Goal: Find specific page/section: Find specific page/section

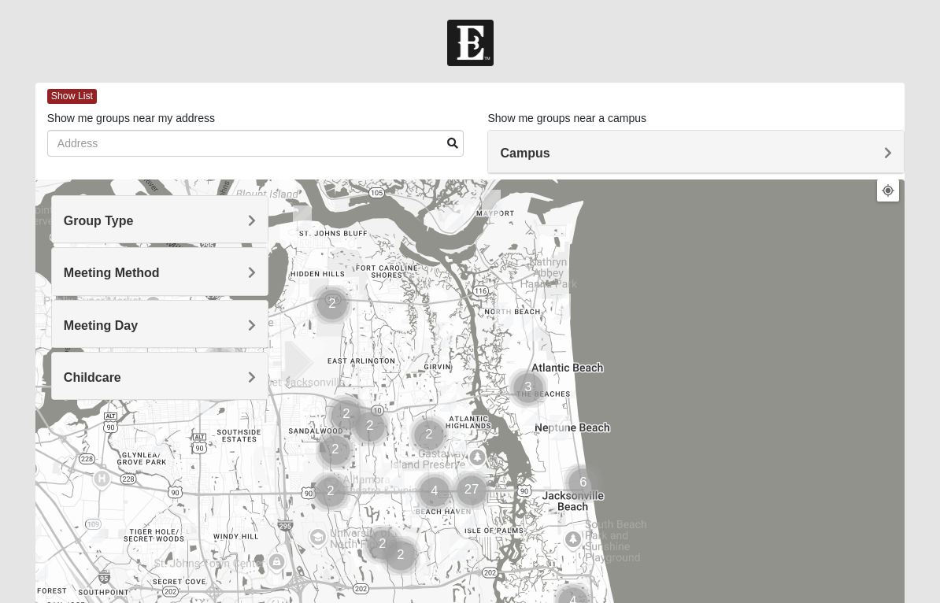
click at [76, 266] on span "Meeting Method" at bounding box center [112, 272] width 96 height 13
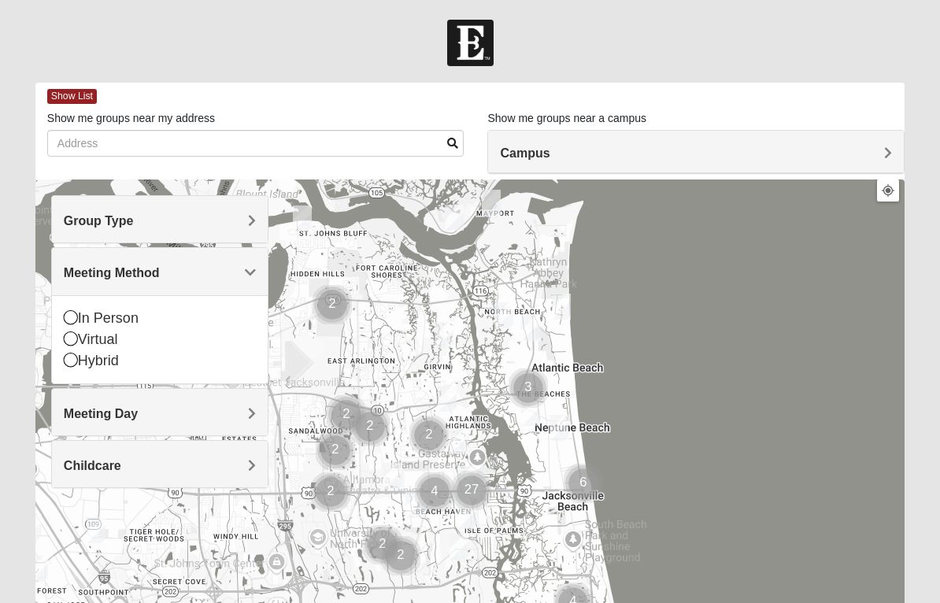
click at [72, 339] on icon at bounding box center [71, 339] width 14 height 14
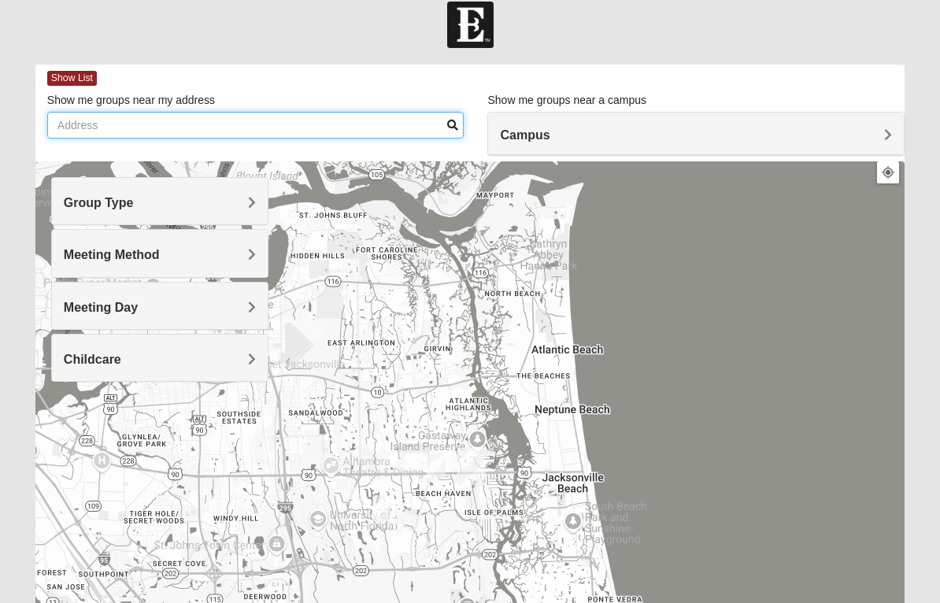
click at [57, 126] on input "Show me groups near my address" at bounding box center [255, 125] width 417 height 27
type input "[STREET_ADDRESS]"
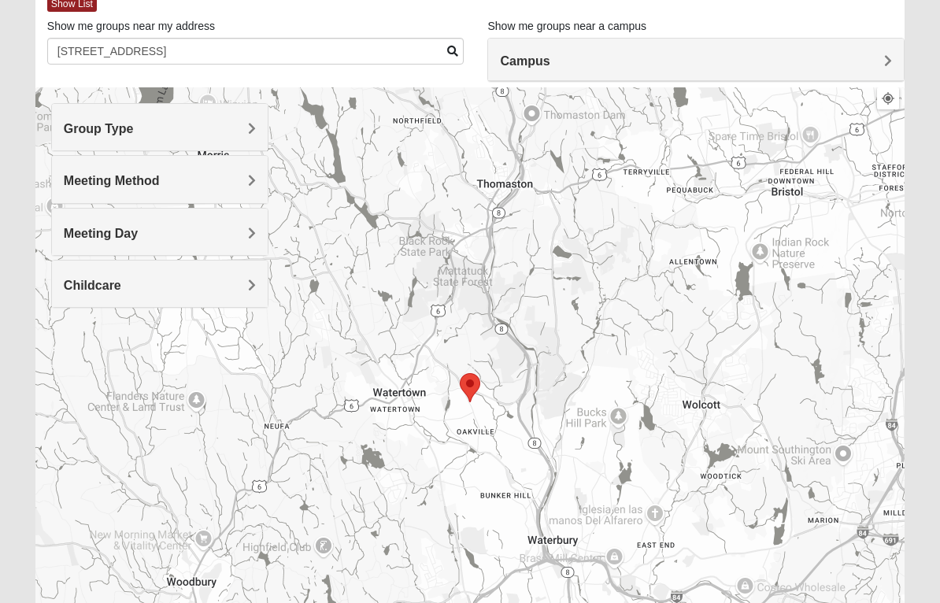
scroll to position [0, 0]
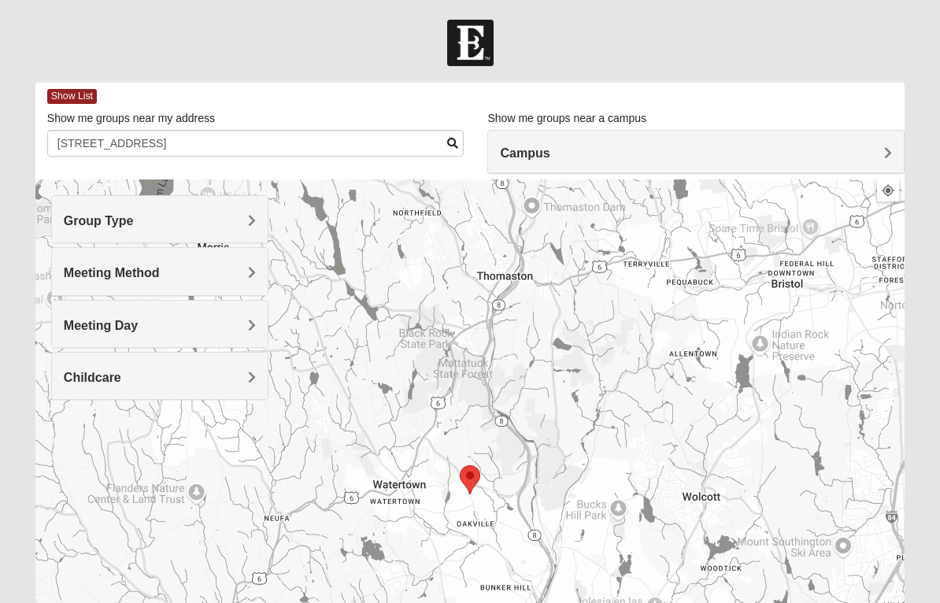
click at [784, 149] on h4 "Campus" at bounding box center [696, 153] width 392 height 15
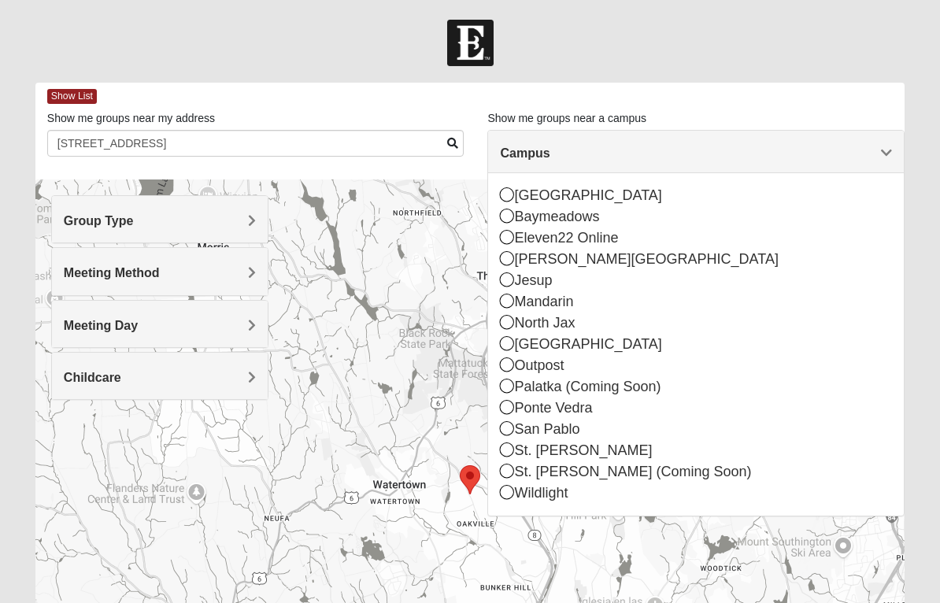
click at [615, 474] on div "St. [PERSON_NAME] (Coming Soon)" at bounding box center [696, 472] width 392 height 21
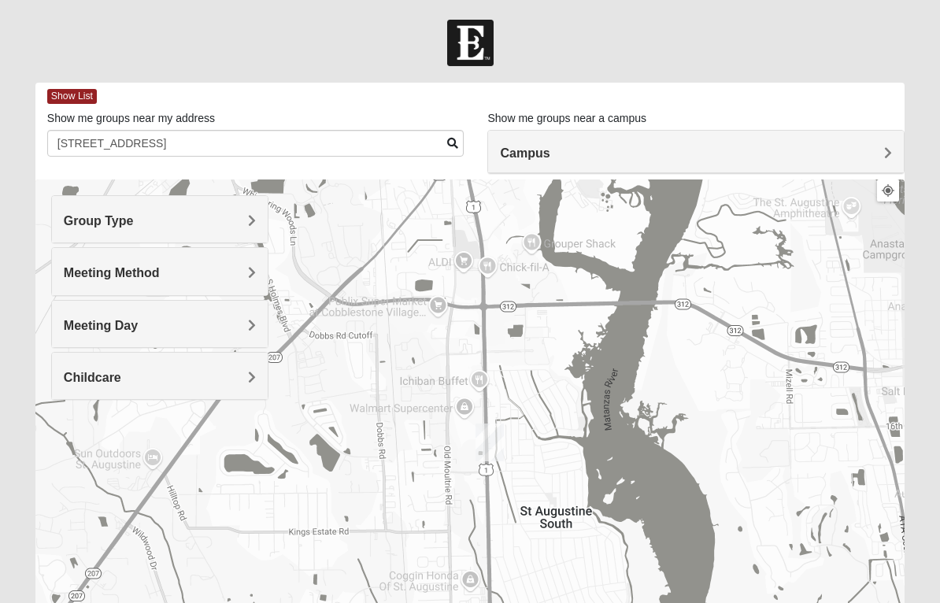
click at [506, 485] on div at bounding box center [470, 495] width 870 height 630
click at [60, 269] on div "Meeting Method" at bounding box center [160, 271] width 216 height 46
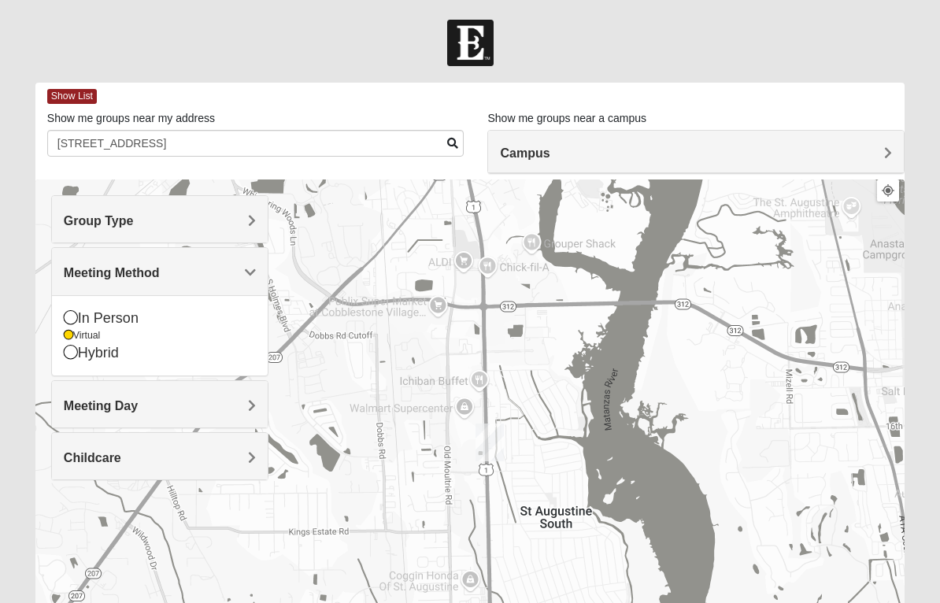
click at [65, 222] on span "Group Type" at bounding box center [99, 220] width 70 height 13
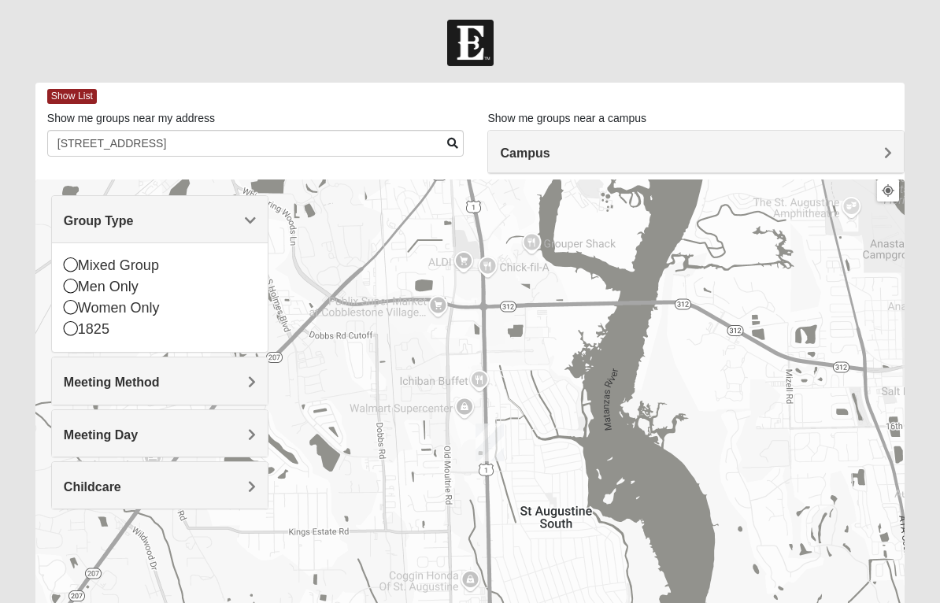
click at [69, 266] on icon at bounding box center [71, 265] width 14 height 14
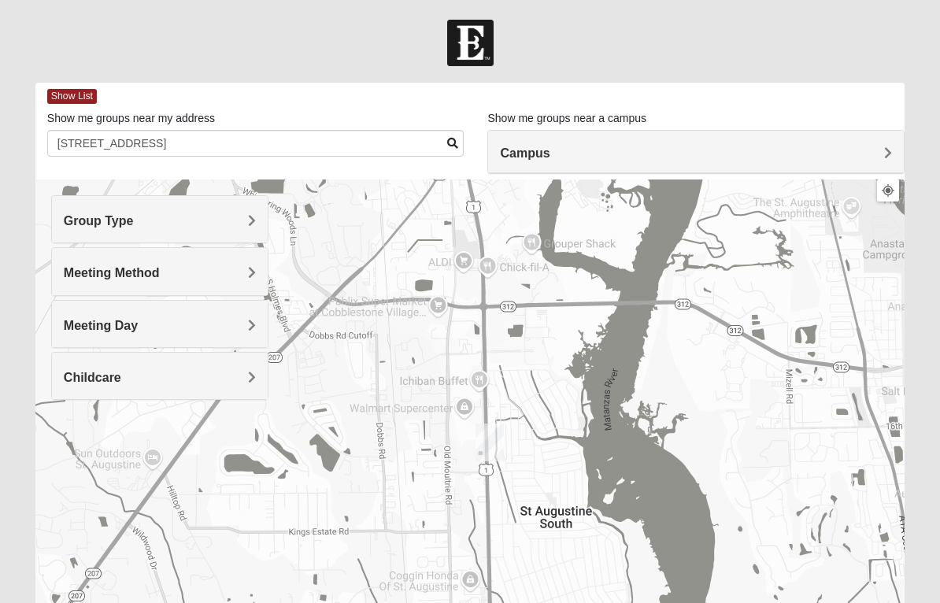
click at [68, 328] on span "Meeting Day" at bounding box center [101, 325] width 74 height 13
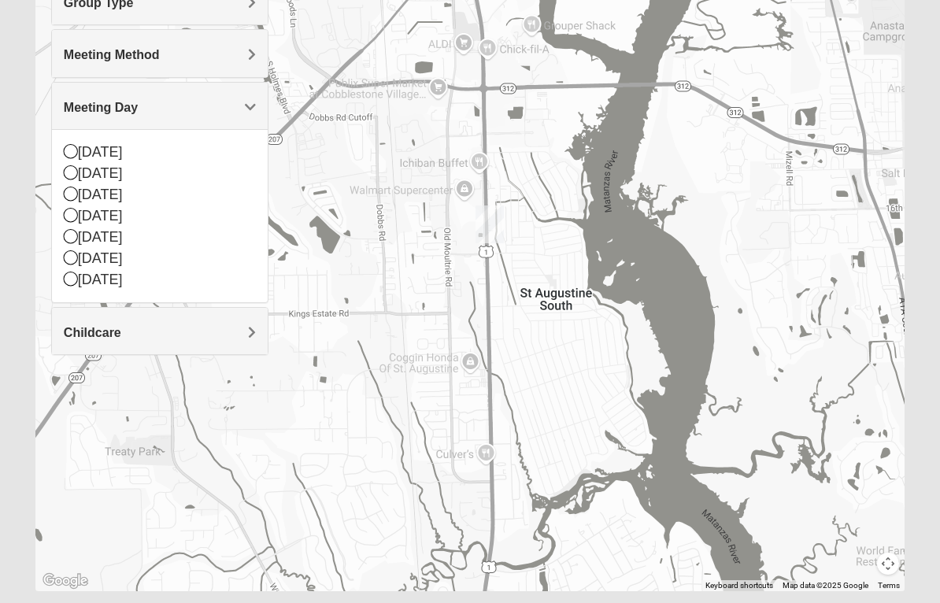
scroll to position [244, 0]
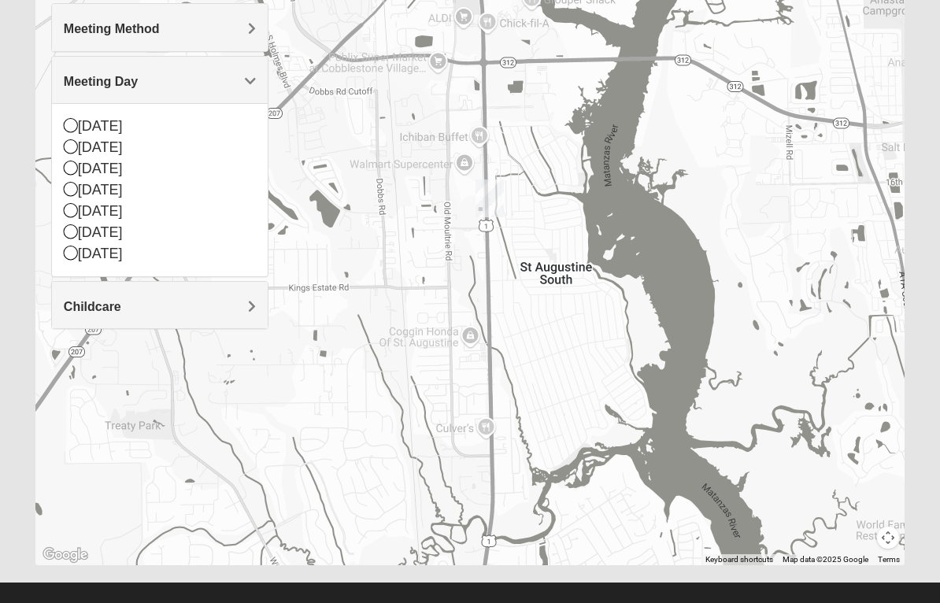
click at [76, 193] on icon at bounding box center [71, 189] width 14 height 14
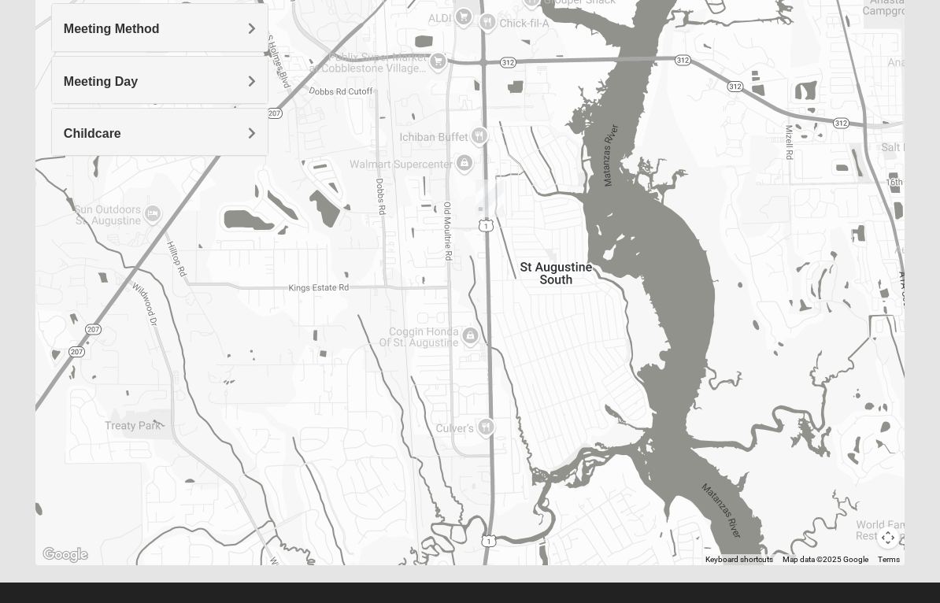
click at [75, 244] on div at bounding box center [470, 250] width 870 height 630
click at [75, 127] on span "Childcare" at bounding box center [92, 133] width 57 height 13
click at [72, 199] on icon at bounding box center [71, 198] width 14 height 14
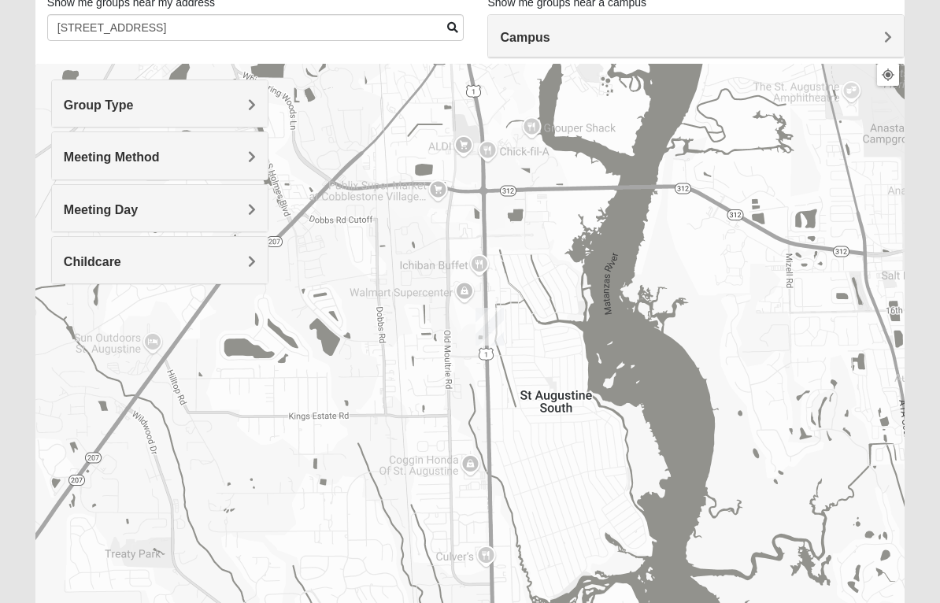
scroll to position [264, 0]
